Goal: Transaction & Acquisition: Purchase product/service

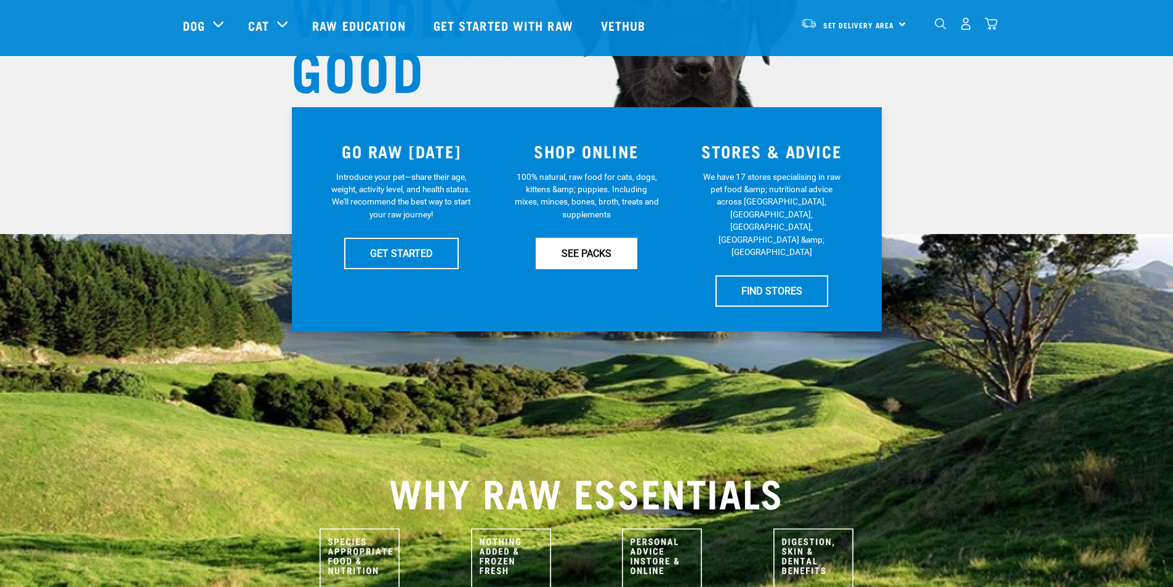
scroll to position [185, 0]
click at [575, 248] on link "SEE PACKS" at bounding box center [587, 253] width 102 height 31
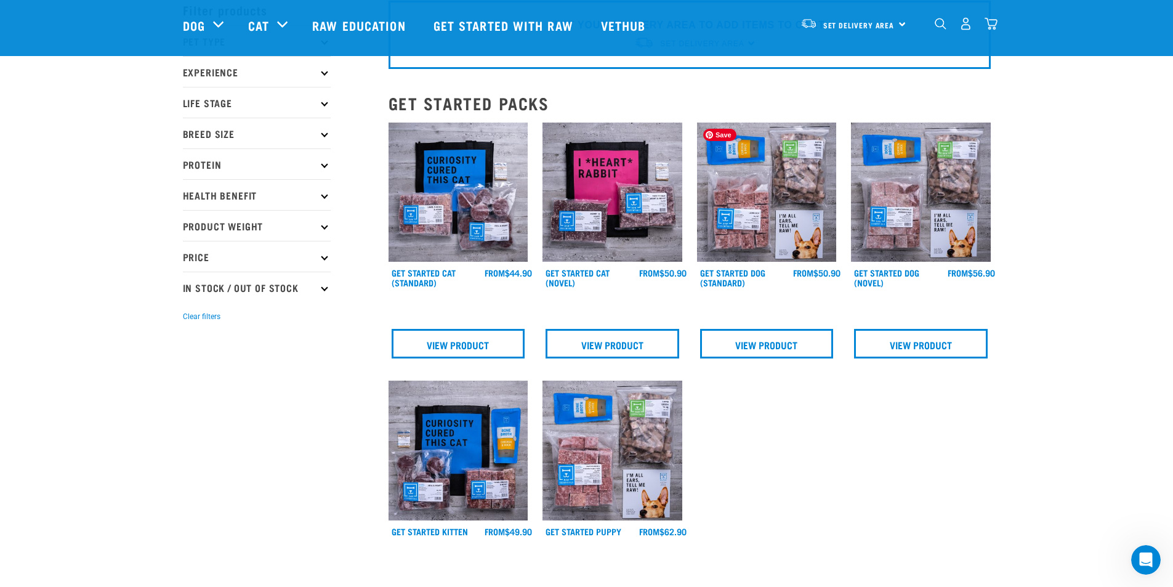
click at [796, 203] on img at bounding box center [767, 193] width 140 height 140
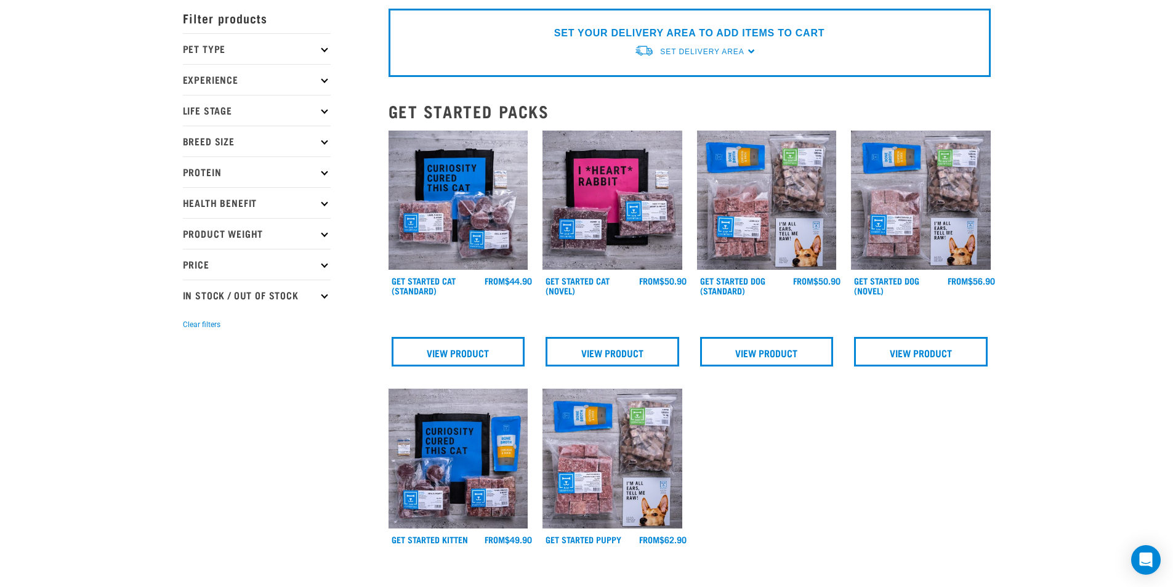
click at [329, 142] on p "Breed Size" at bounding box center [257, 141] width 148 height 31
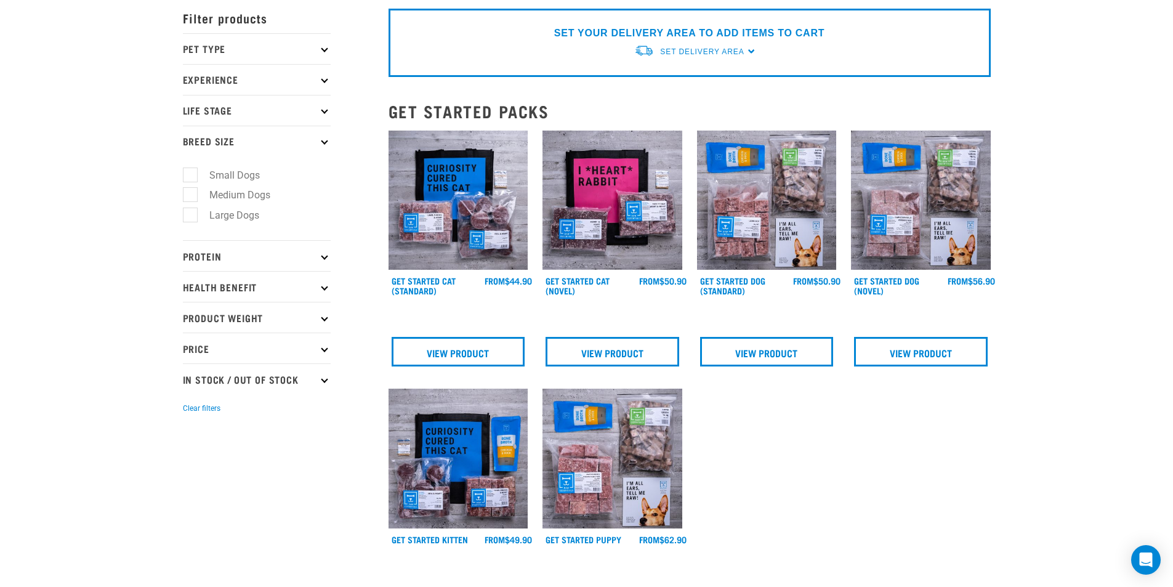
click at [201, 192] on label "Medium Dogs" at bounding box center [233, 194] width 86 height 15
click at [191, 192] on input "Medium Dogs" at bounding box center [187, 193] width 8 height 8
checkbox input "true"
click at [270, 287] on p "Health Benefit" at bounding box center [257, 286] width 148 height 31
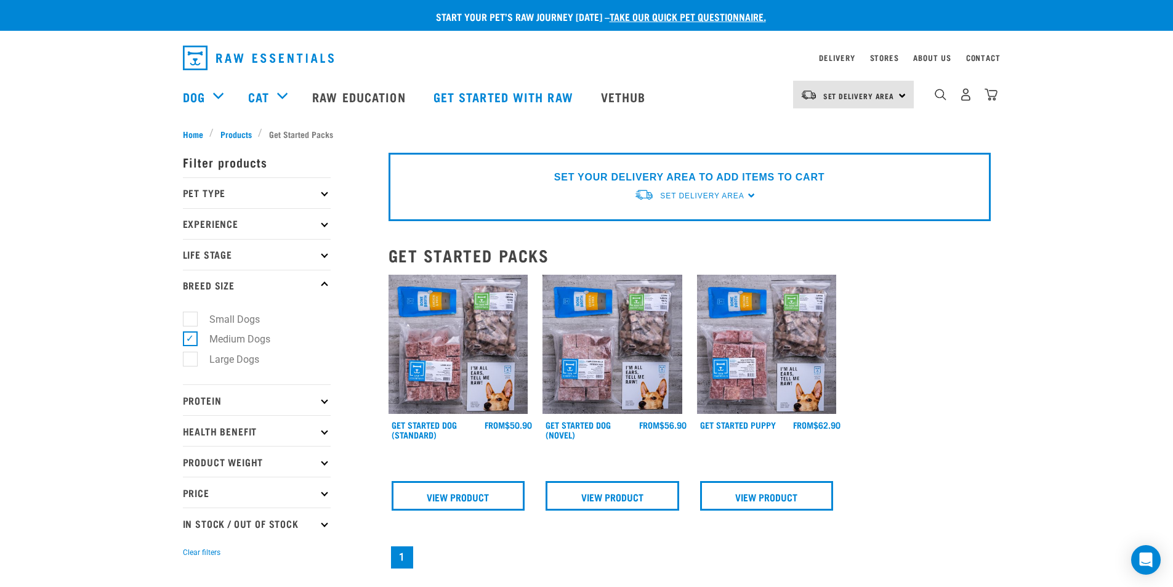
click at [276, 427] on p "Health Benefit" at bounding box center [257, 430] width 148 height 31
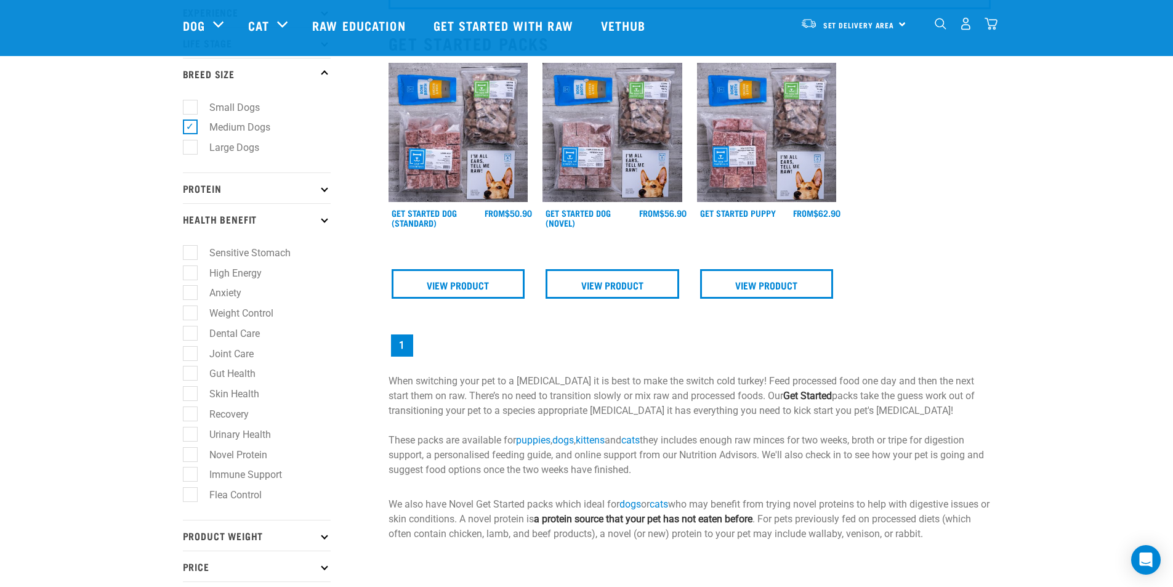
scroll to position [123, 0]
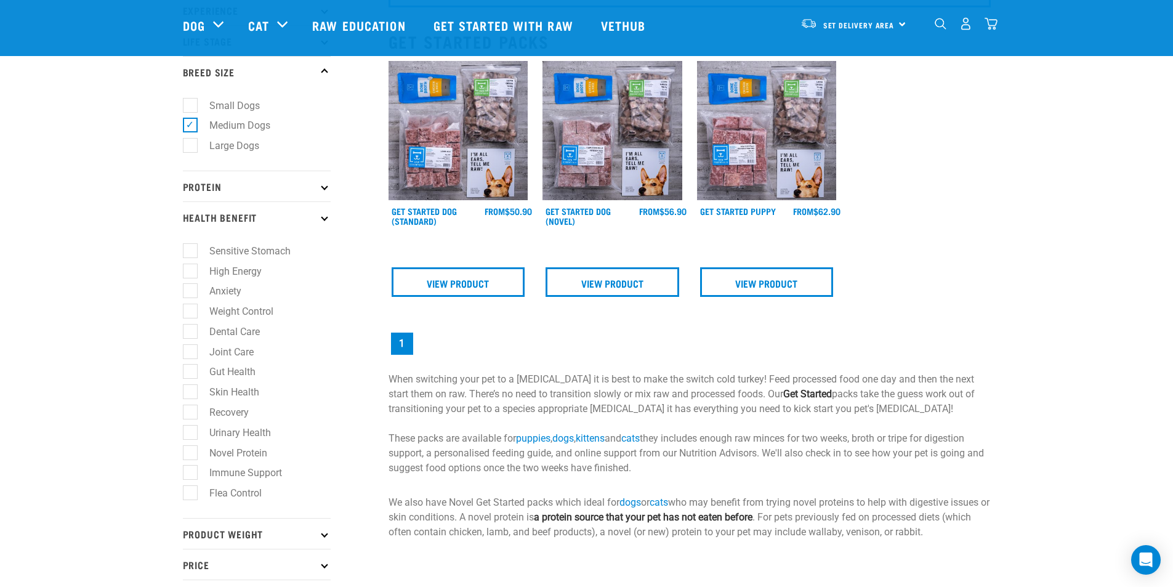
click at [199, 474] on label "Immune Support" at bounding box center [238, 472] width 97 height 15
click at [191, 474] on input "Immune Support" at bounding box center [187, 471] width 8 height 8
checkbox input "true"
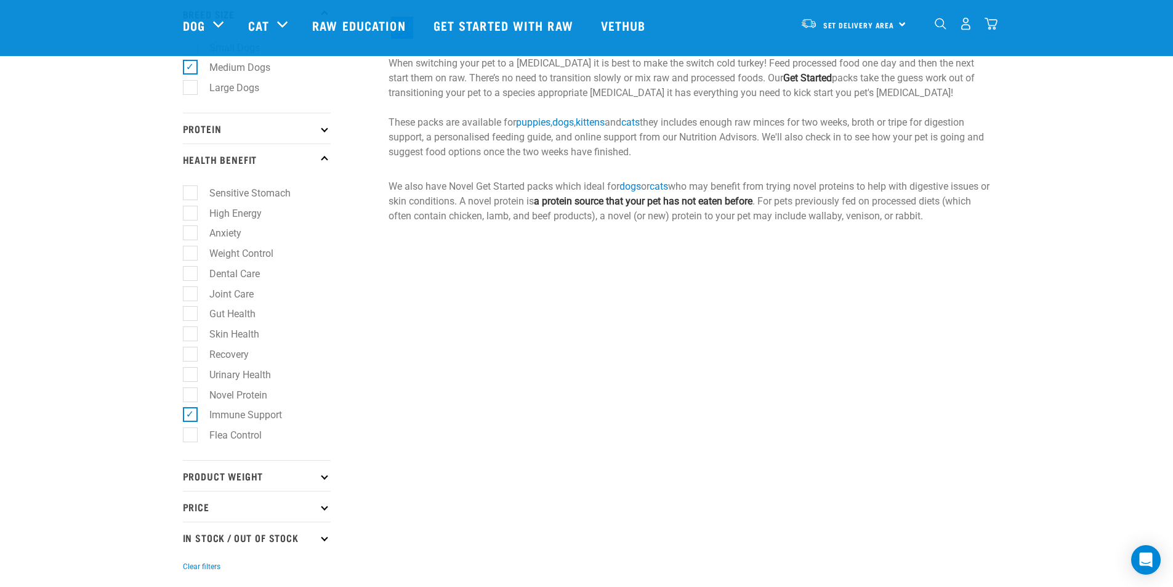
scroll to position [185, 0]
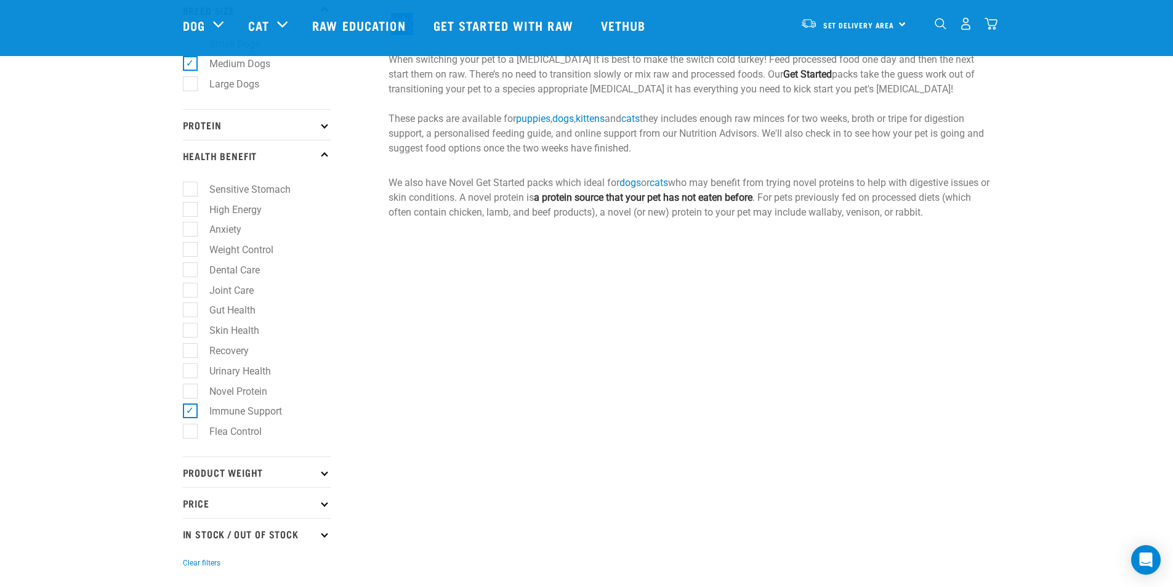
click at [191, 407] on label "Immune Support" at bounding box center [238, 410] width 97 height 15
click at [191, 407] on input "Immune Support" at bounding box center [187, 409] width 8 height 8
checkbox input "false"
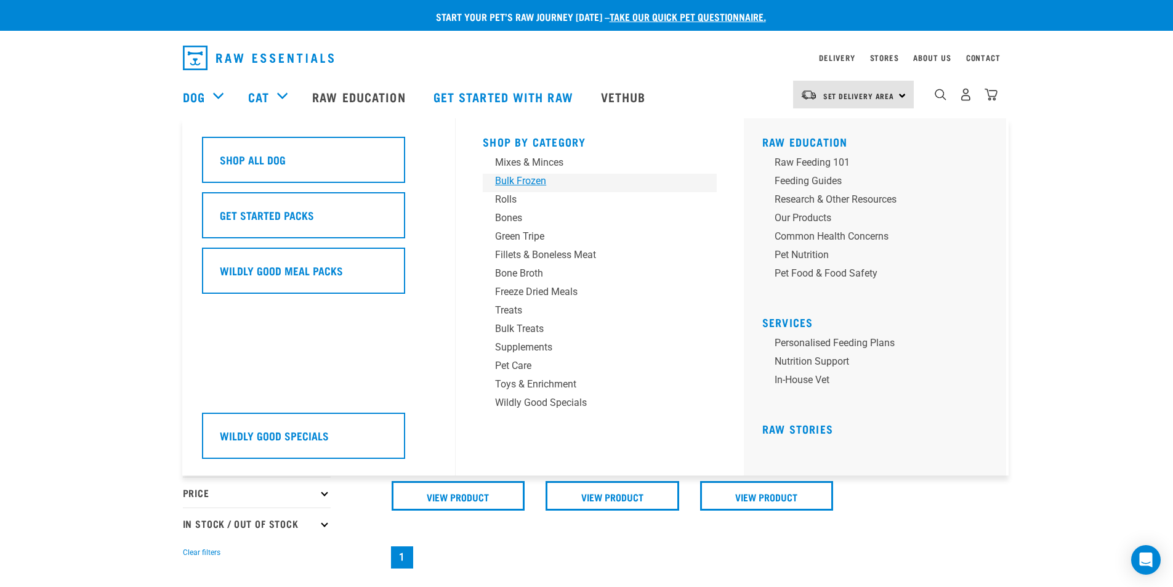
click at [560, 185] on div "Bulk Frozen" at bounding box center [591, 181] width 192 height 15
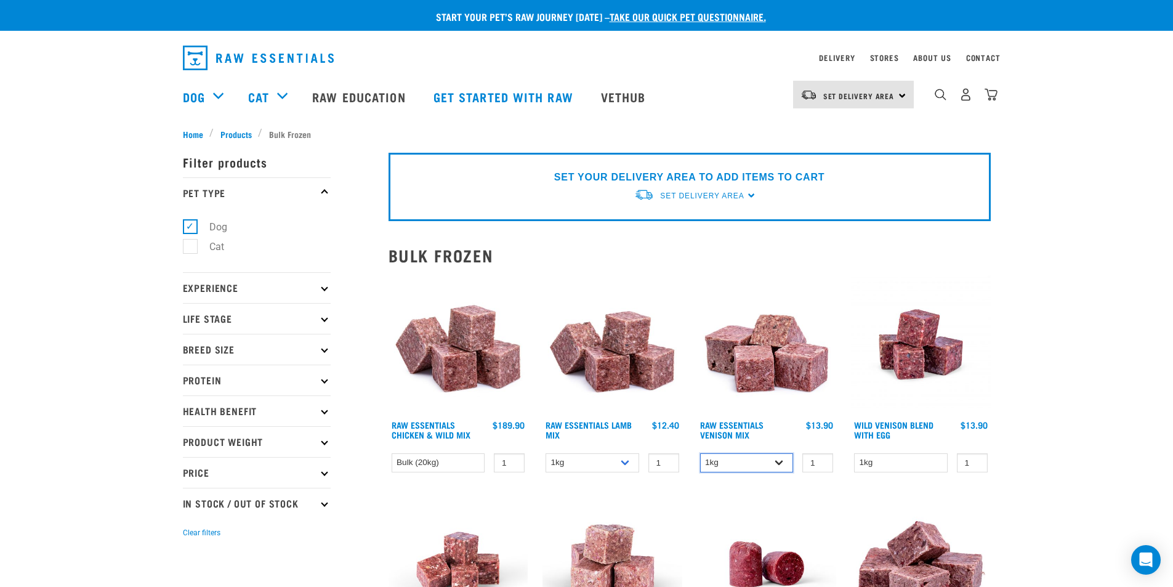
click at [785, 462] on select "1kg 3kg" at bounding box center [747, 462] width 94 height 19
select select "712"
click at [700, 453] on select "1kg 3kg" at bounding box center [747, 462] width 94 height 19
